Goal: Task Accomplishment & Management: Manage account settings

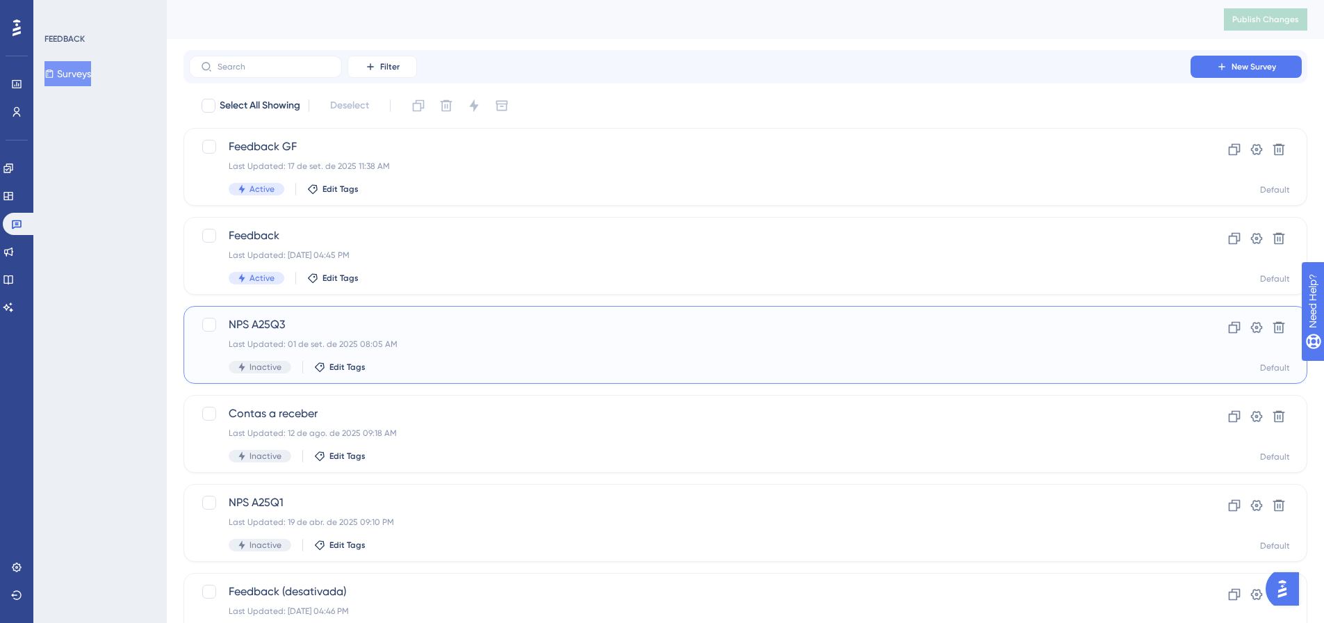
click at [253, 327] on span "NPS A25Q3" at bounding box center [690, 324] width 922 height 17
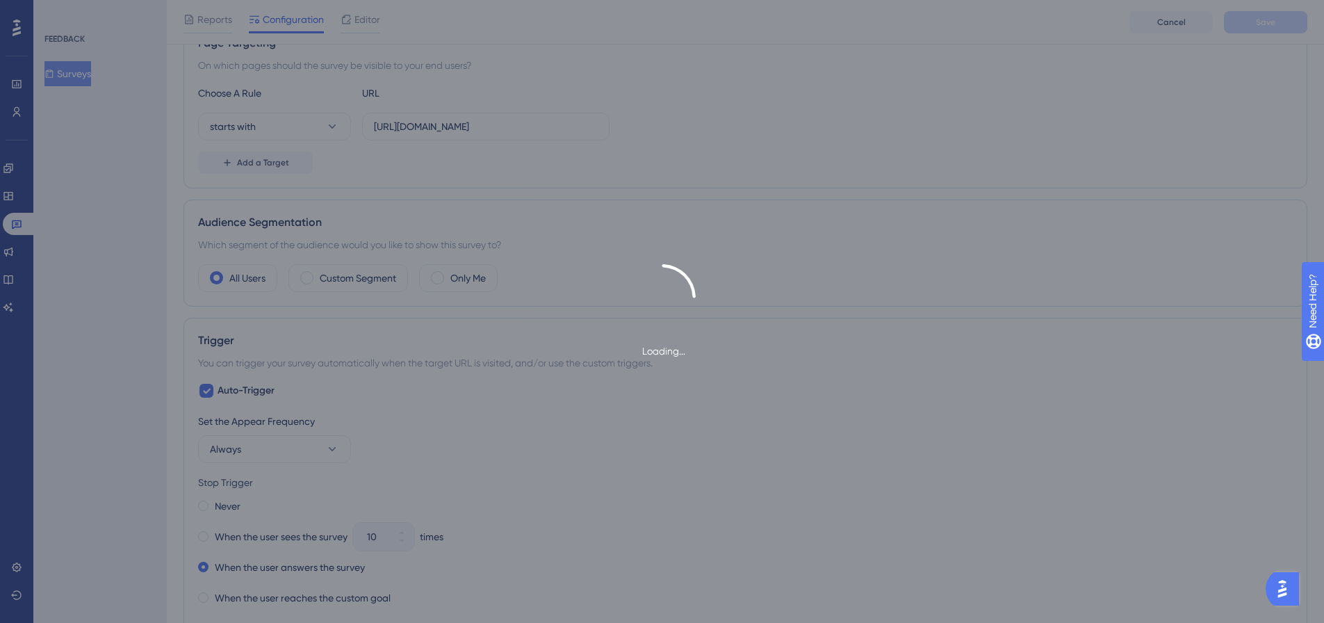
scroll to position [275, 0]
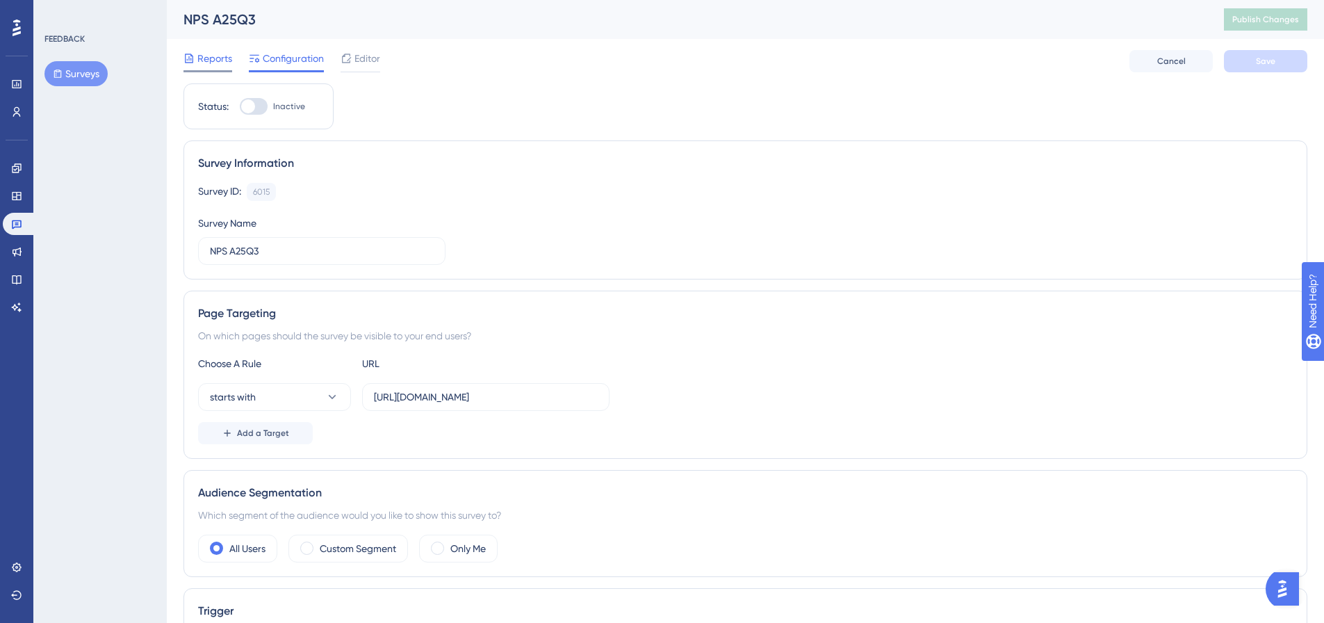
click at [216, 53] on span "Reports" at bounding box center [214, 58] width 35 height 17
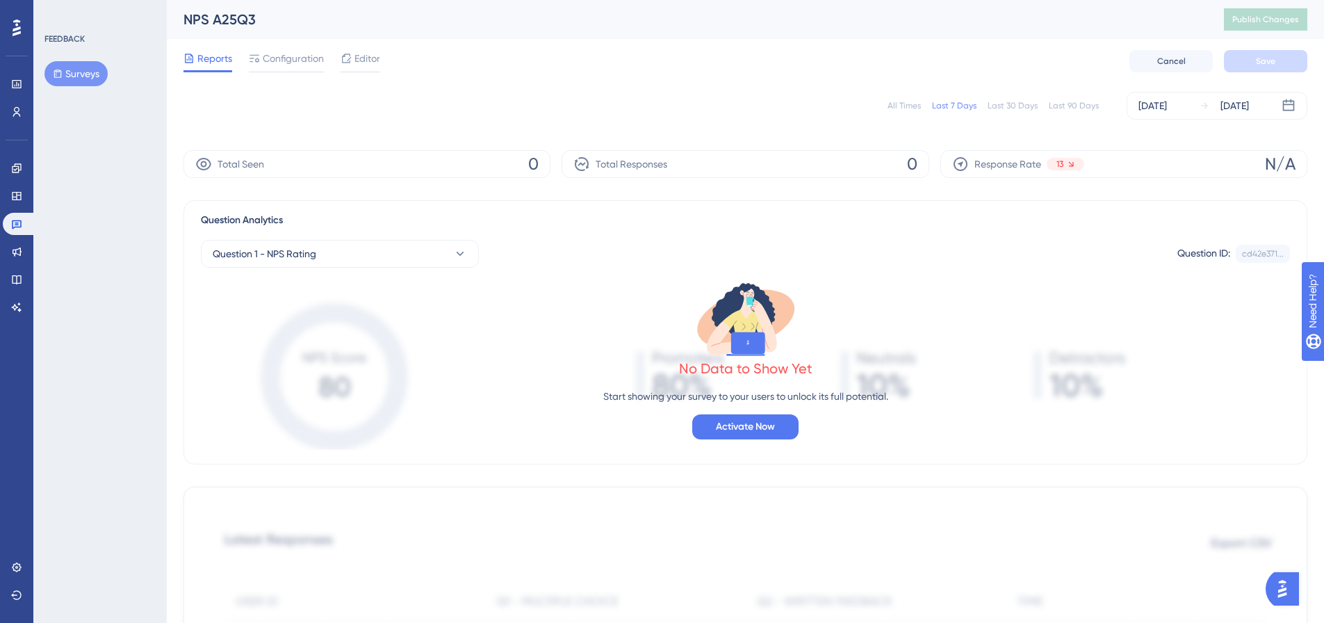
click at [911, 103] on div "All Times" at bounding box center [904, 105] width 33 height 11
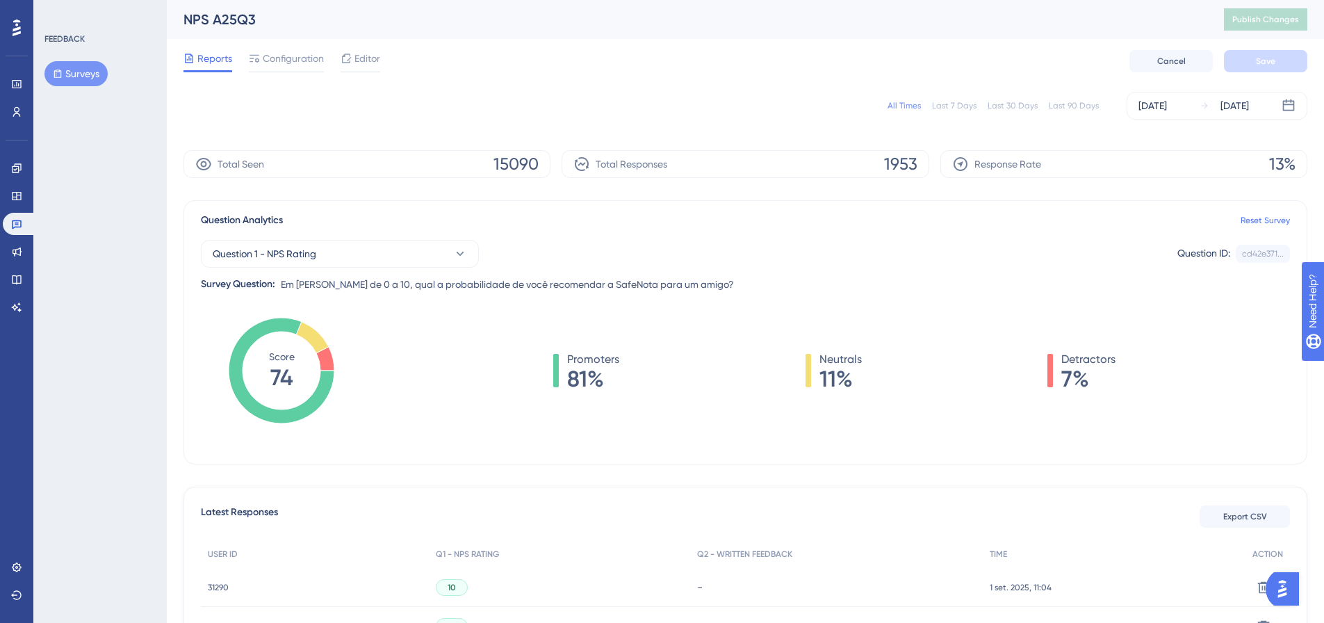
click at [511, 165] on span "15090" at bounding box center [516, 164] width 45 height 22
click at [208, 161] on icon at bounding box center [203, 164] width 17 height 17
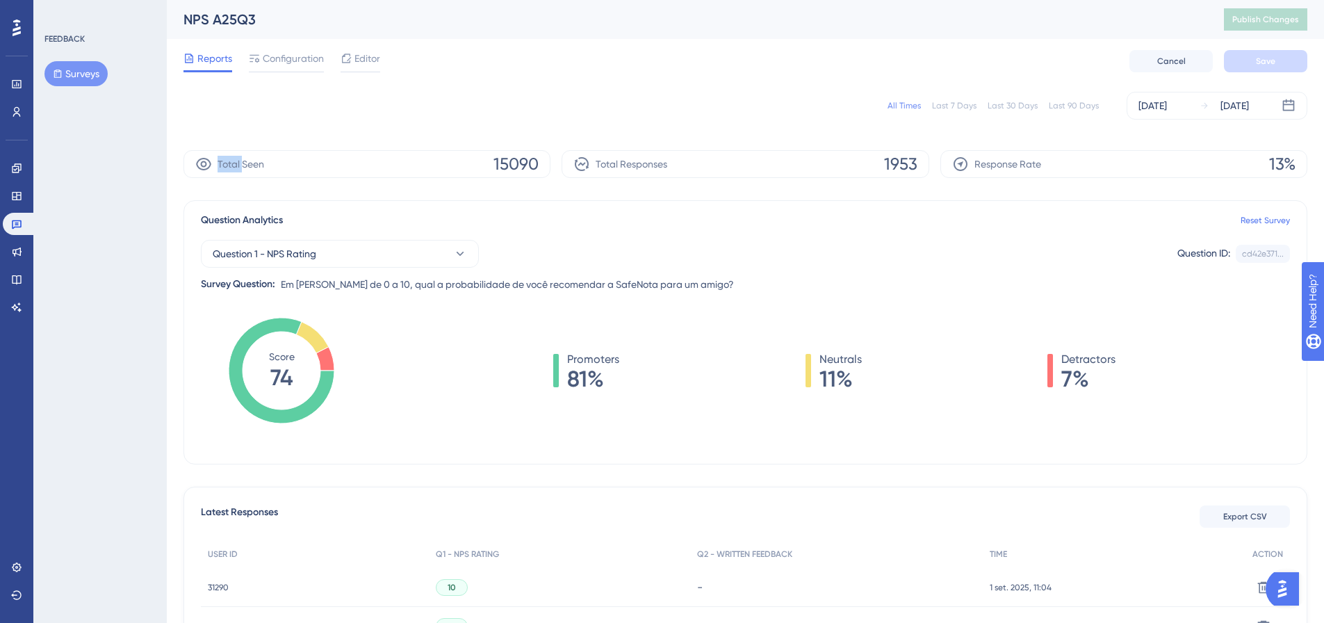
click at [207, 161] on icon at bounding box center [203, 164] width 17 height 17
click at [471, 173] on div "Total Seen 15090" at bounding box center [366, 164] width 367 height 28
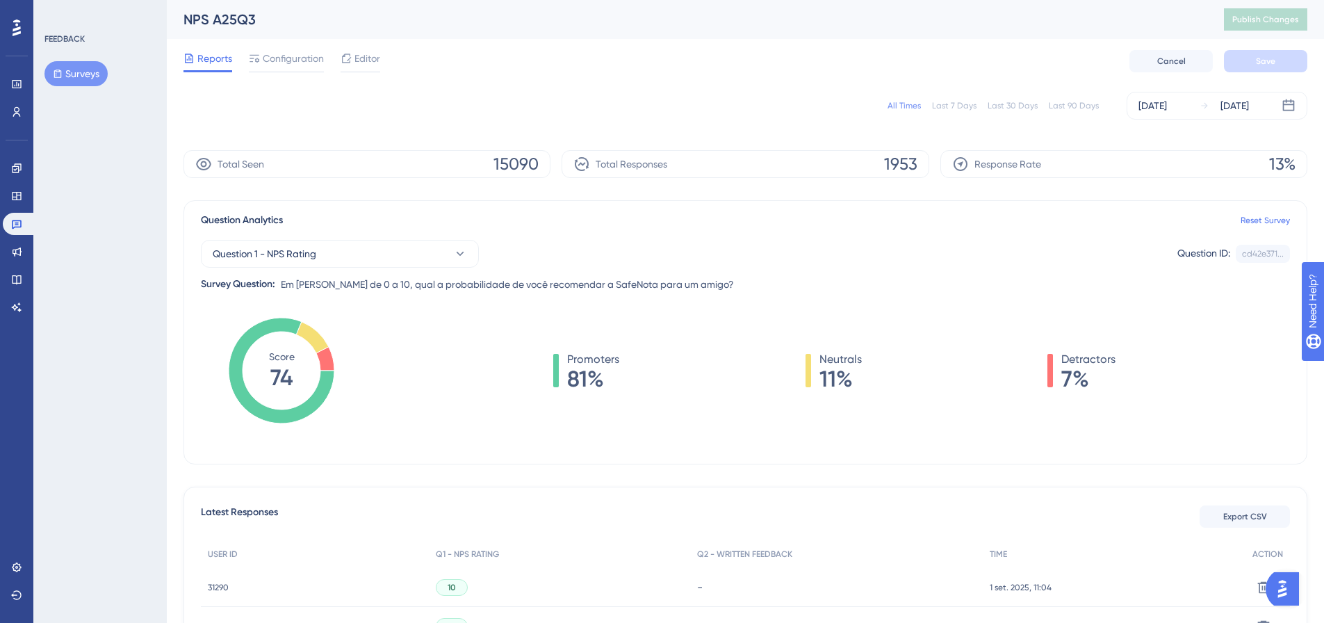
click at [501, 170] on span "15090" at bounding box center [516, 164] width 45 height 22
click at [308, 55] on span "Configuration" at bounding box center [293, 58] width 61 height 17
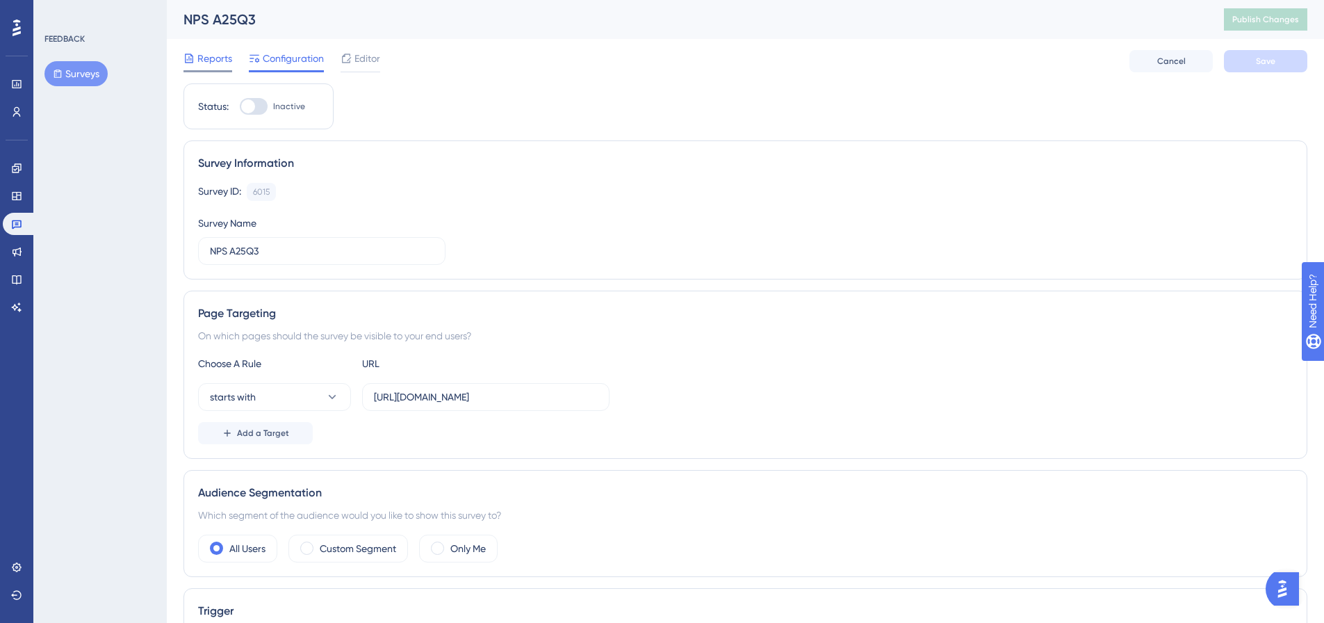
click at [202, 54] on span "Reports" at bounding box center [214, 58] width 35 height 17
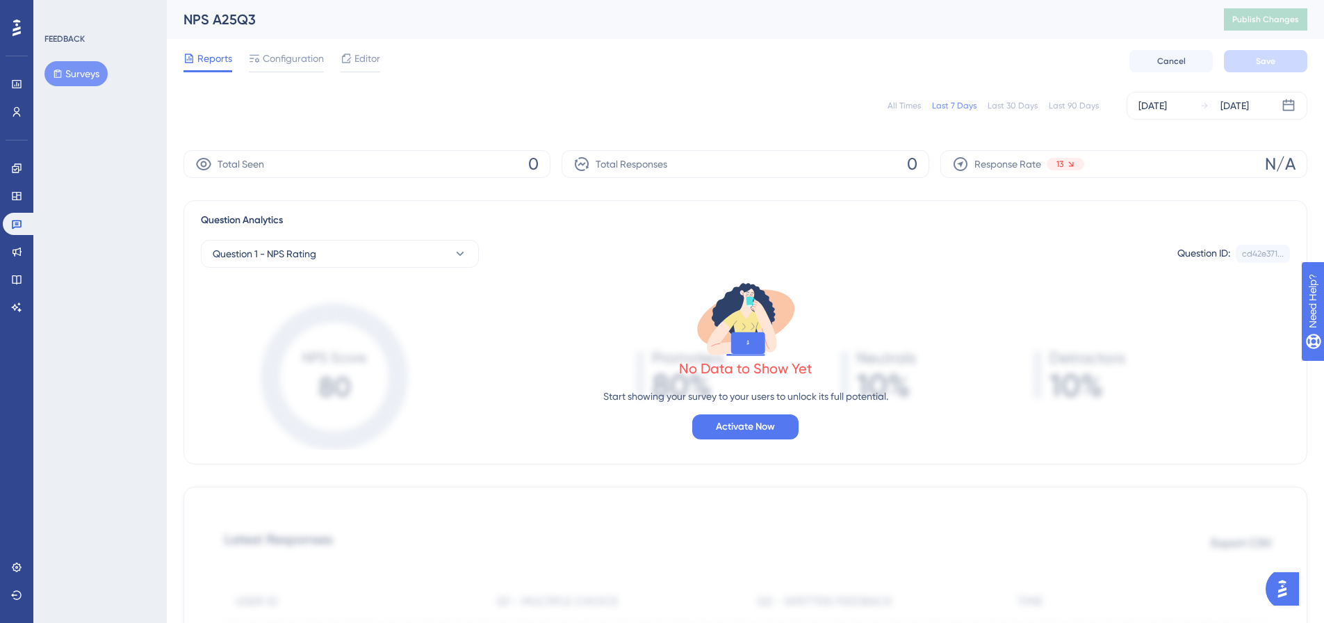
click at [908, 107] on div "All Times" at bounding box center [904, 105] width 33 height 11
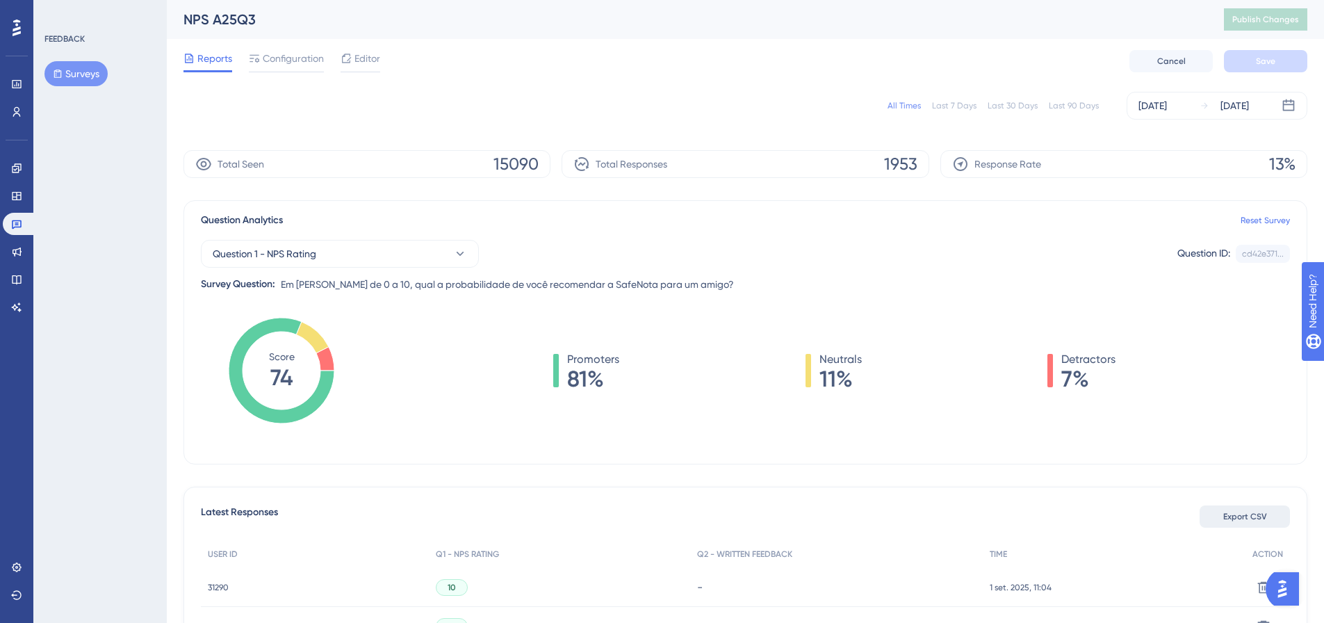
click at [1243, 513] on span "Export CSV" at bounding box center [1245, 516] width 44 height 11
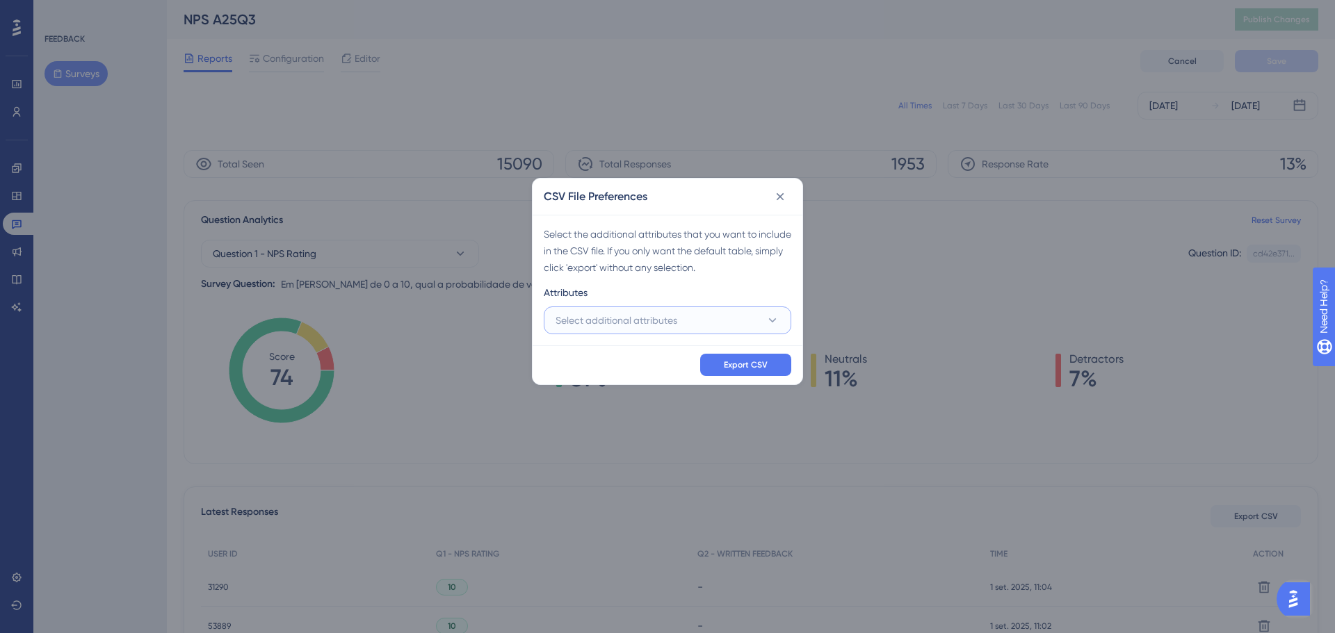
click at [676, 320] on span "Select additional attributes" at bounding box center [616, 320] width 122 height 17
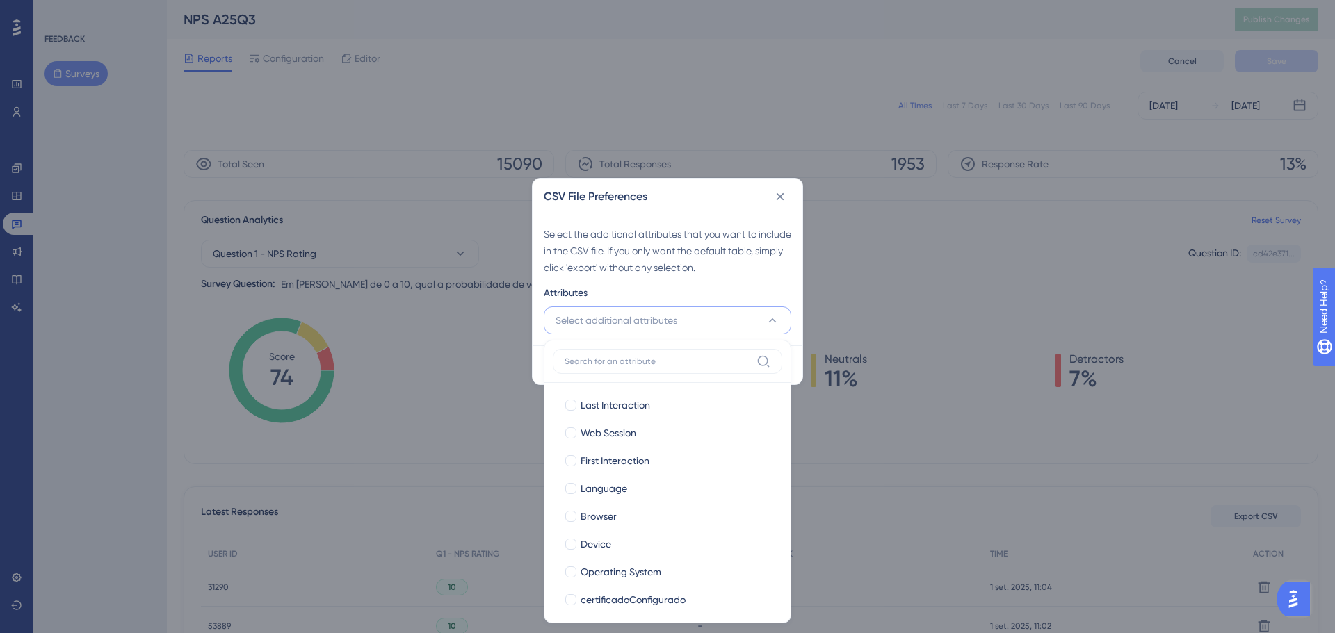
click at [680, 319] on button "Select additional attributes" at bounding box center [667, 321] width 247 height 28
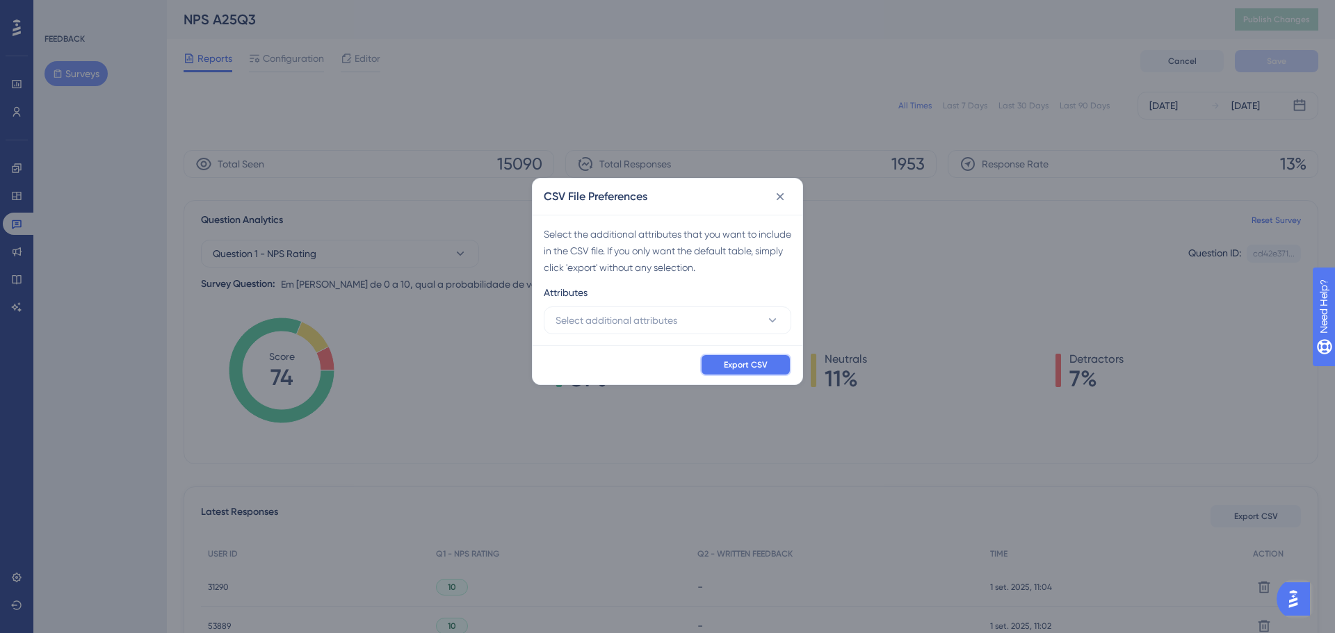
click at [745, 357] on button "Export CSV" at bounding box center [745, 365] width 91 height 22
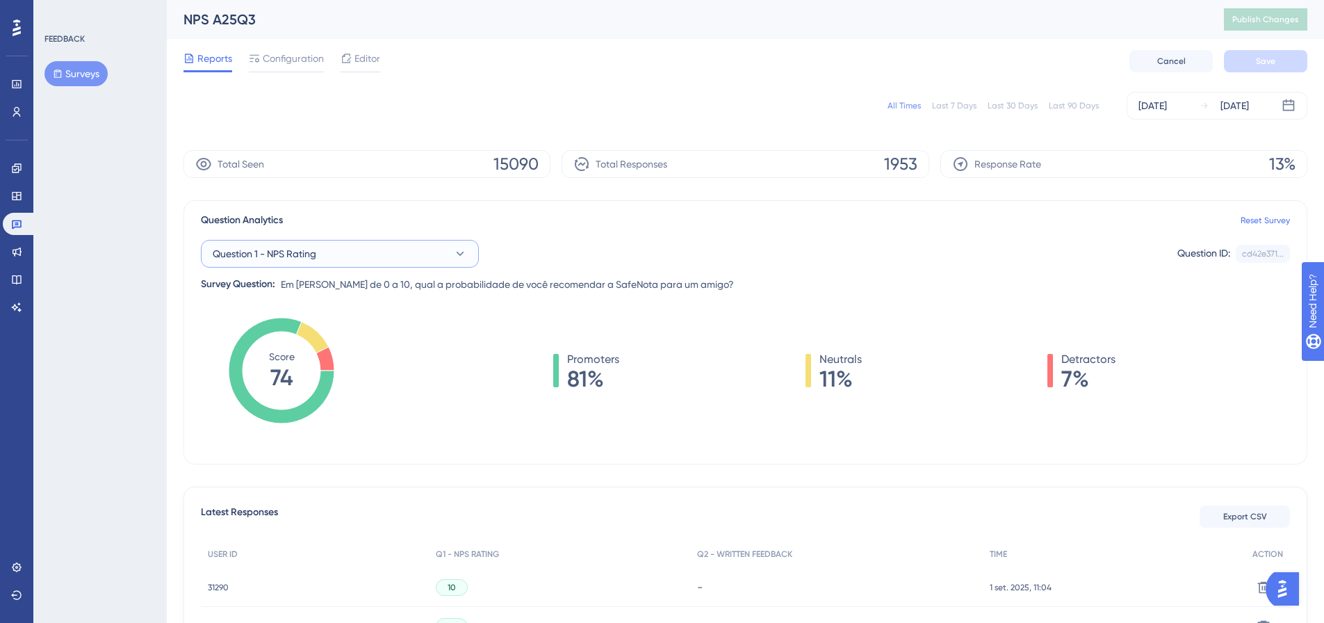
click at [433, 250] on button "Question 1 - NPS Rating" at bounding box center [340, 254] width 278 height 28
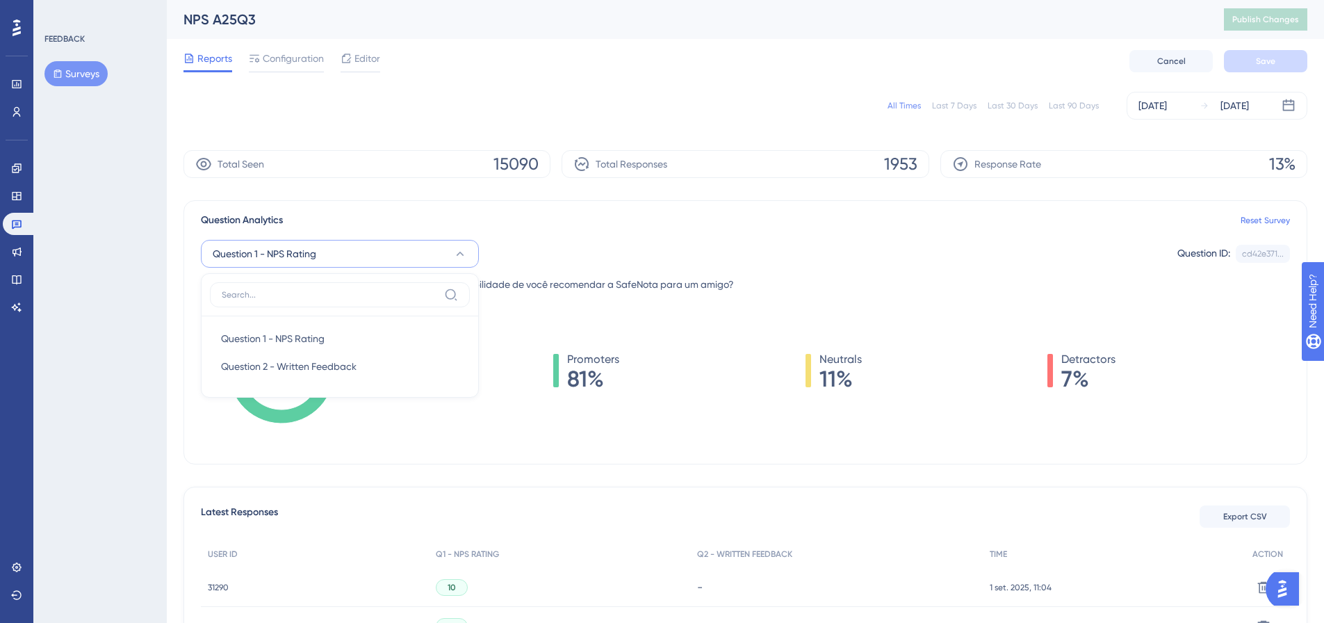
click at [433, 250] on button "Question 1 - NPS Rating" at bounding box center [340, 254] width 278 height 28
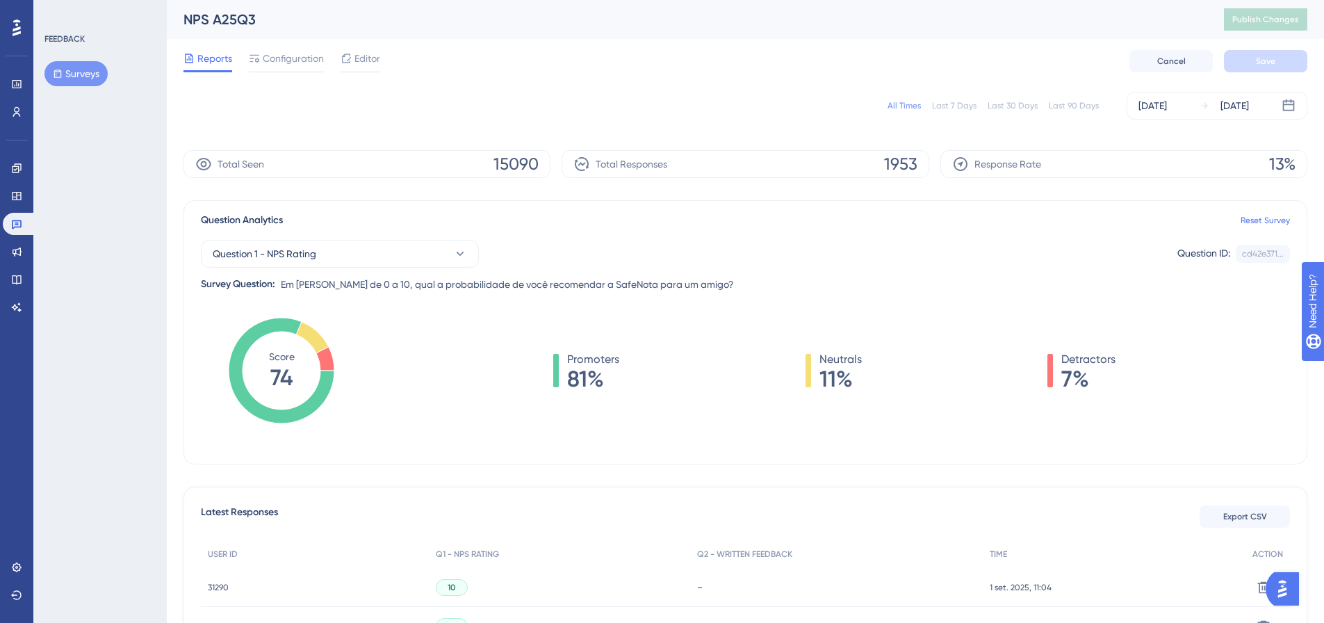
click at [498, 163] on span "15090" at bounding box center [516, 164] width 45 height 22
click at [407, 165] on div "Total Seen 15090" at bounding box center [366, 164] width 367 height 28
click at [289, 63] on span "Configuration" at bounding box center [293, 58] width 61 height 17
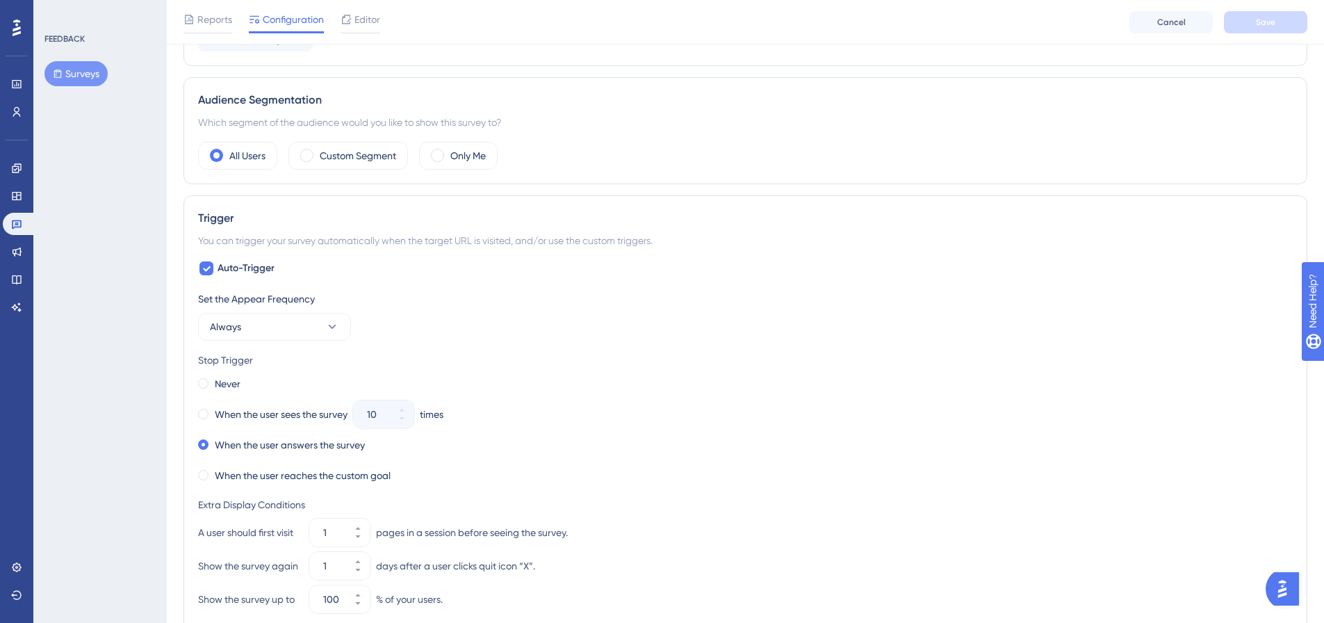
scroll to position [487, 0]
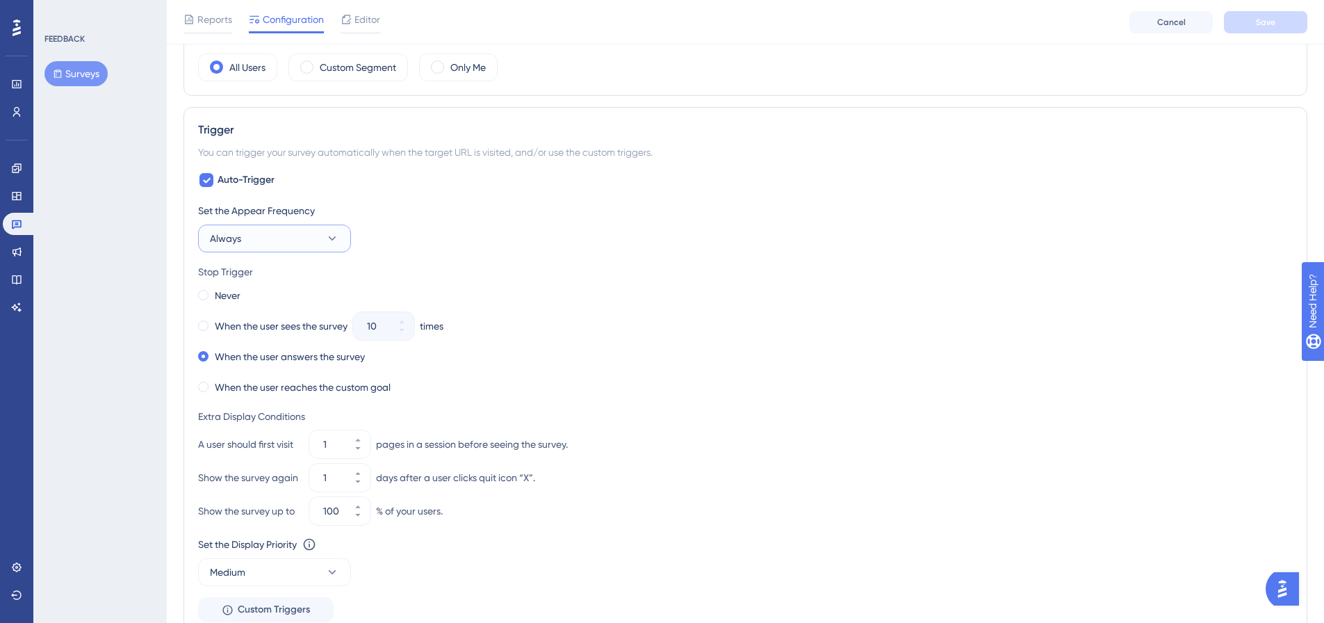
click at [308, 235] on button "Always" at bounding box center [274, 239] width 153 height 28
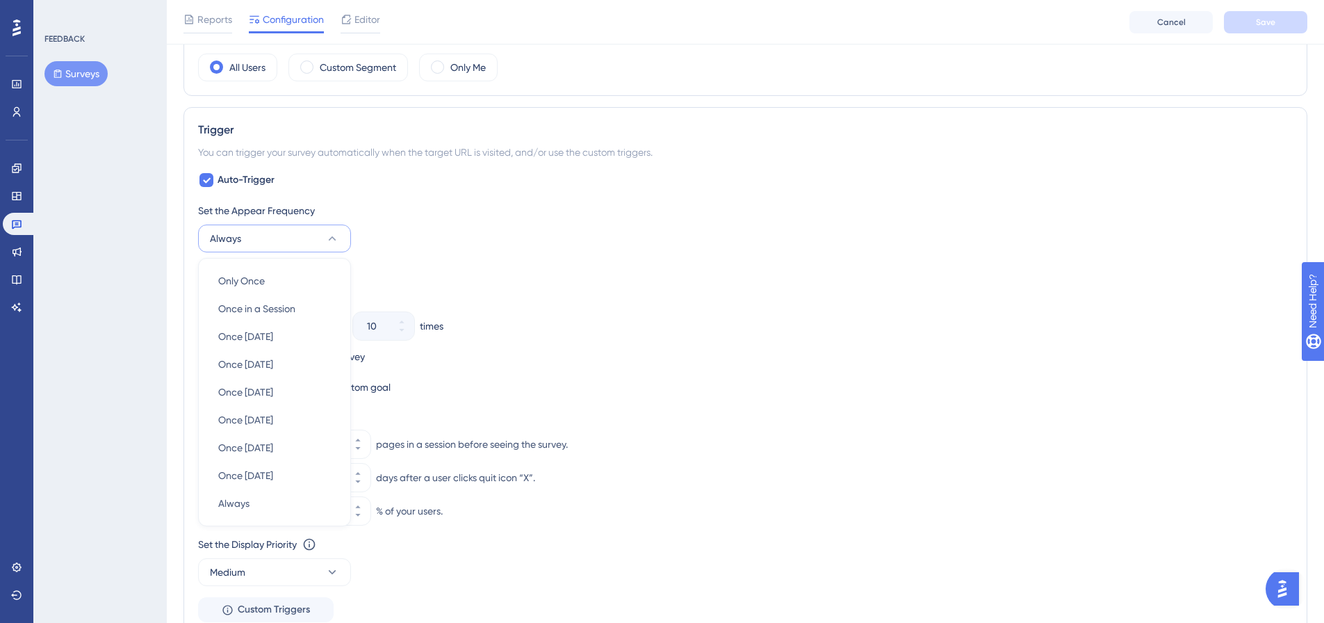
scroll to position [567, 0]
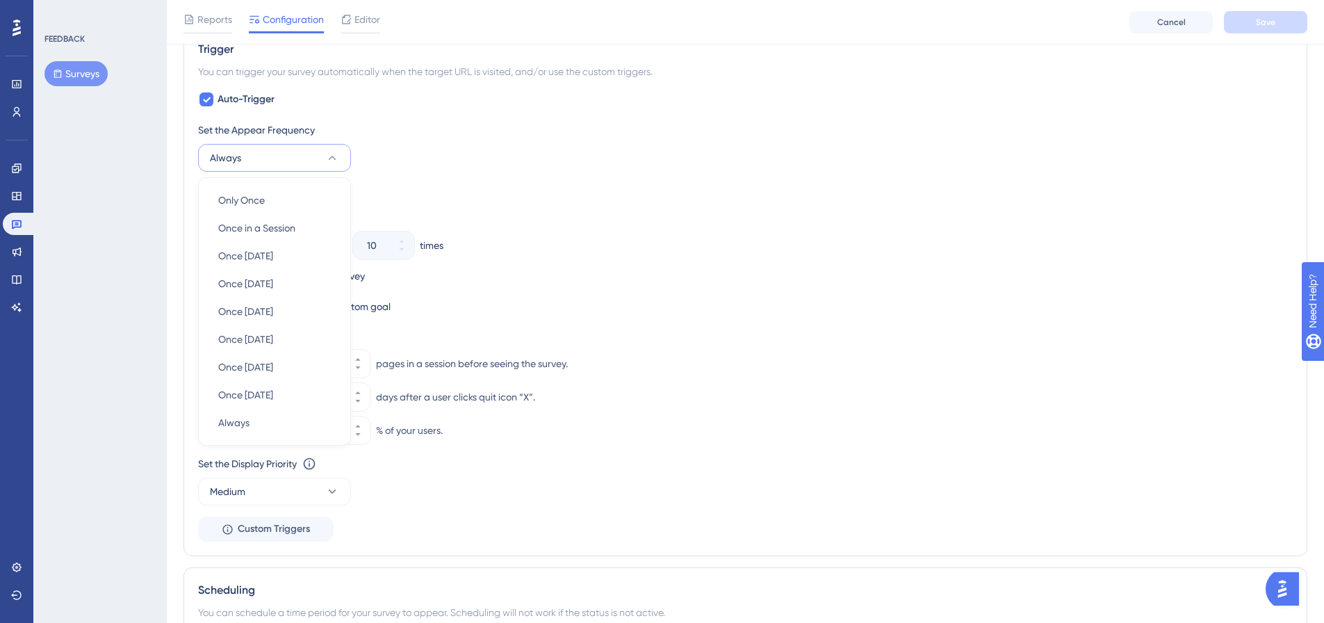
click at [446, 174] on div "Set the Appear Frequency Always Only Once Only Once Once in a Session Once in a…" at bounding box center [745, 332] width 1095 height 420
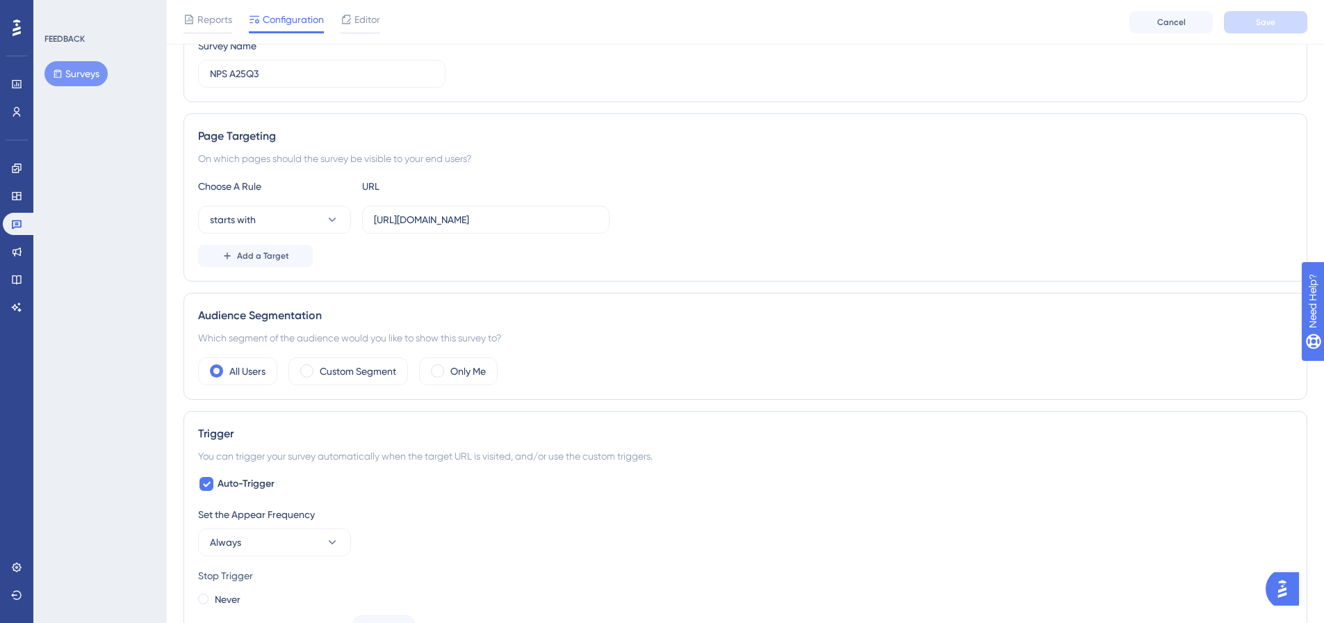
scroll to position [0, 0]
